Goal: Navigation & Orientation: Find specific page/section

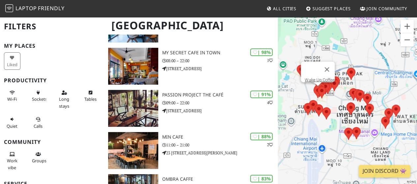
scroll to position [156, 0]
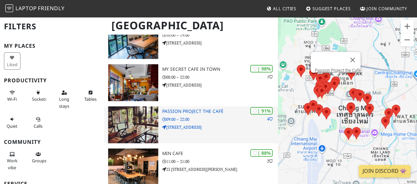
click at [205, 110] on h3 "Passion Project the Café" at bounding box center [220, 112] width 116 height 6
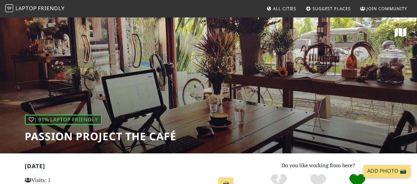
click at [384, 76] on div "| 91% Laptop Friendly Passion Project the Café" at bounding box center [208, 84] width 417 height 137
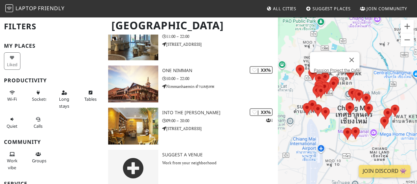
scroll to position [1302, 0]
